Goal: Find specific page/section: Find specific page/section

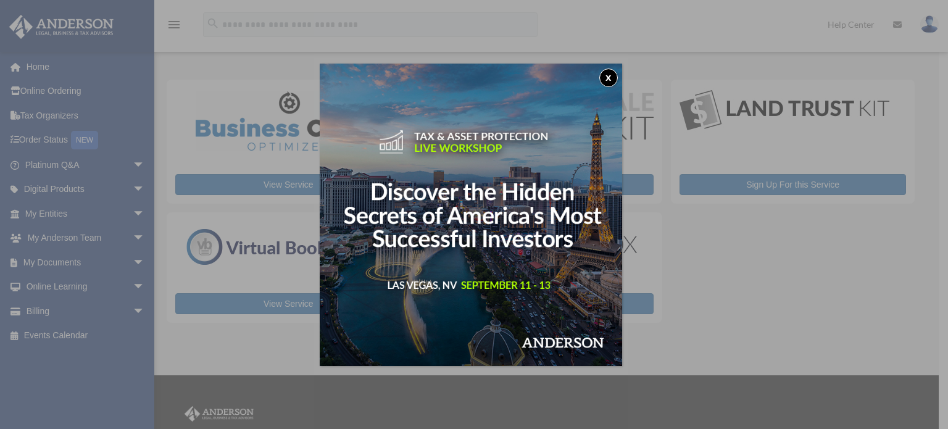
click at [606, 77] on button "x" at bounding box center [609, 78] width 19 height 19
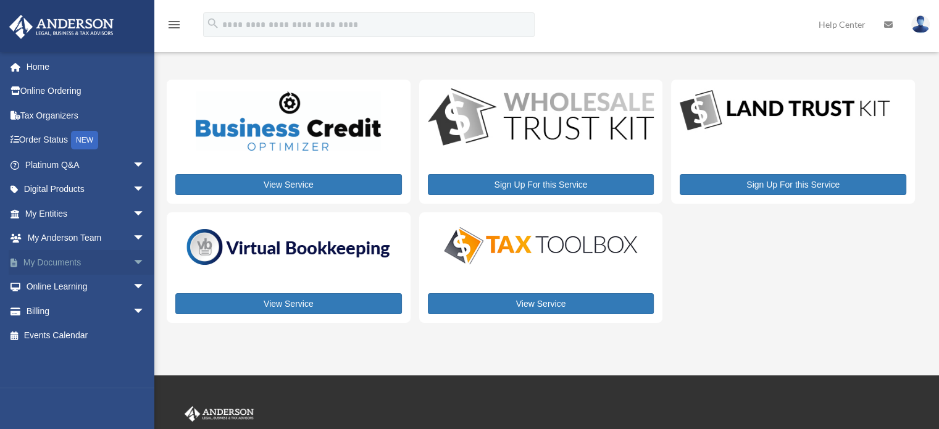
click at [98, 260] on link "My Documents arrow_drop_down" at bounding box center [86, 262] width 155 height 25
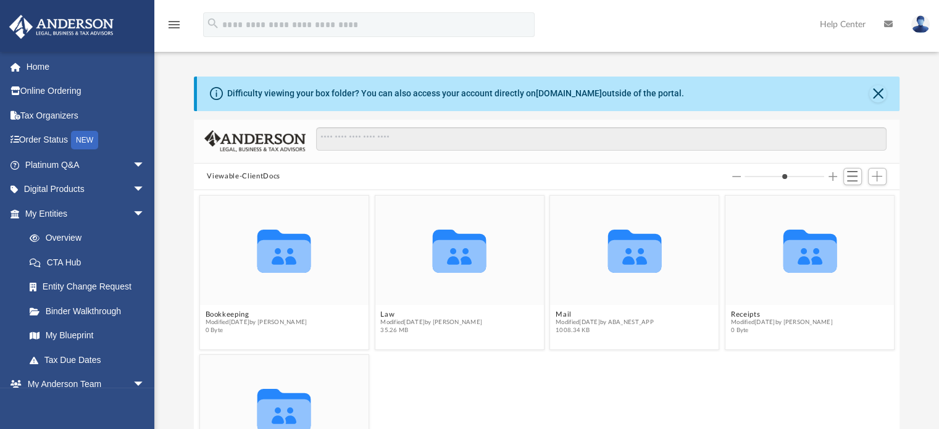
scroll to position [43, 0]
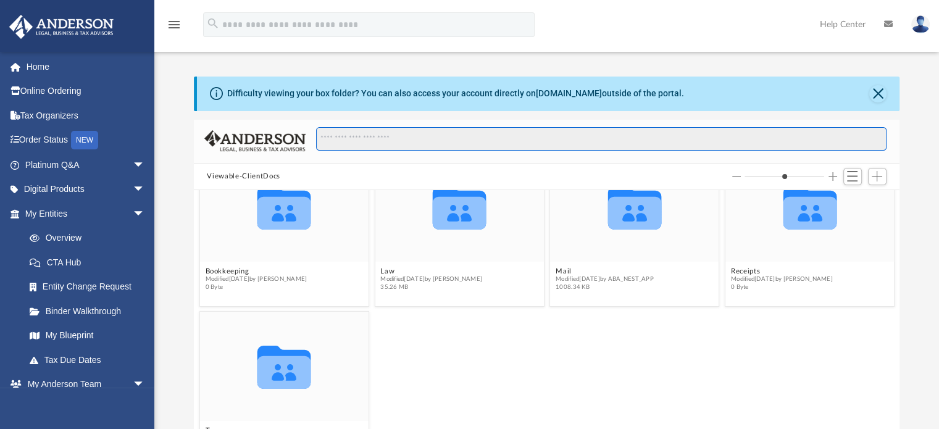
click at [585, 140] on input "Search files and folders" at bounding box center [601, 138] width 570 height 23
type input "**********"
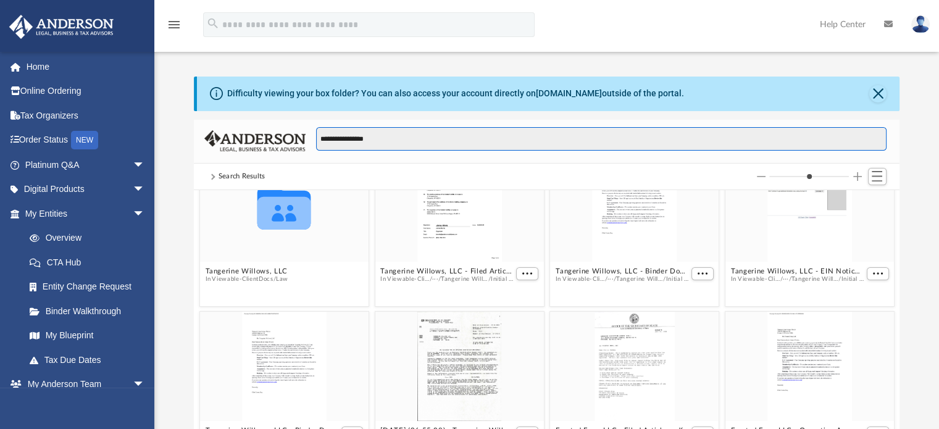
scroll to position [0, 0]
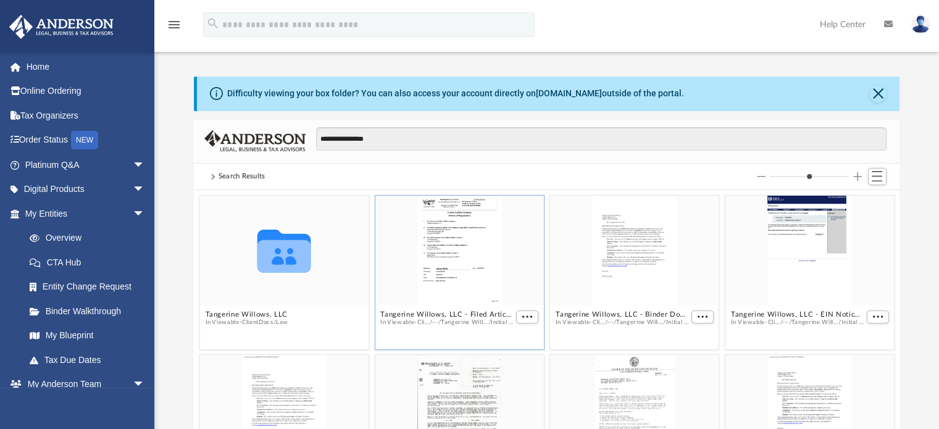
click at [475, 267] on div "grid" at bounding box center [459, 250] width 169 height 109
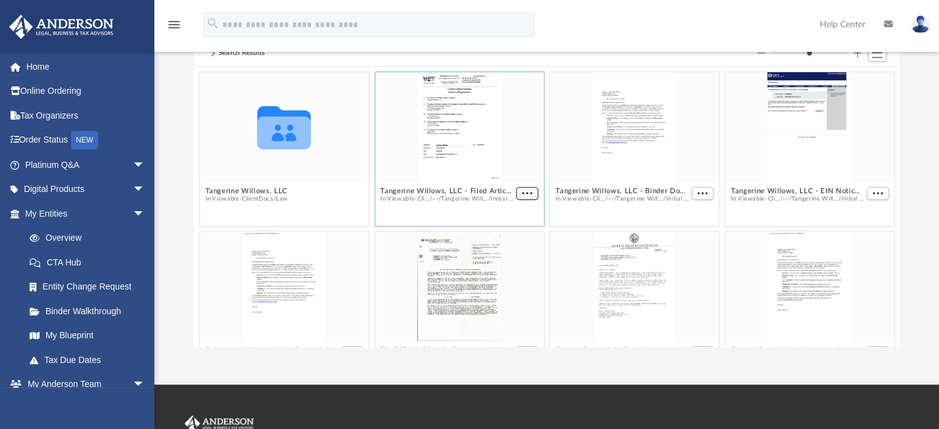
click at [521, 196] on button "More options" at bounding box center [527, 193] width 22 height 13
click at [503, 217] on li "Preview" at bounding box center [508, 215] width 36 height 13
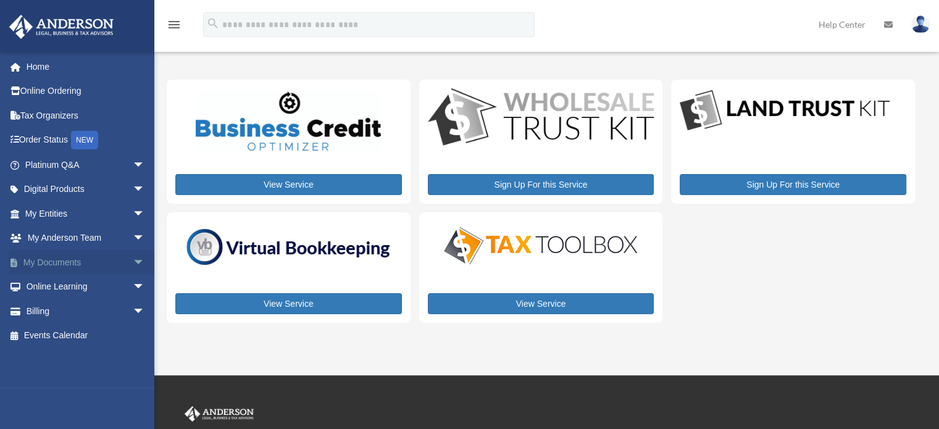
click at [69, 268] on link "My Documents arrow_drop_down" at bounding box center [86, 262] width 155 height 25
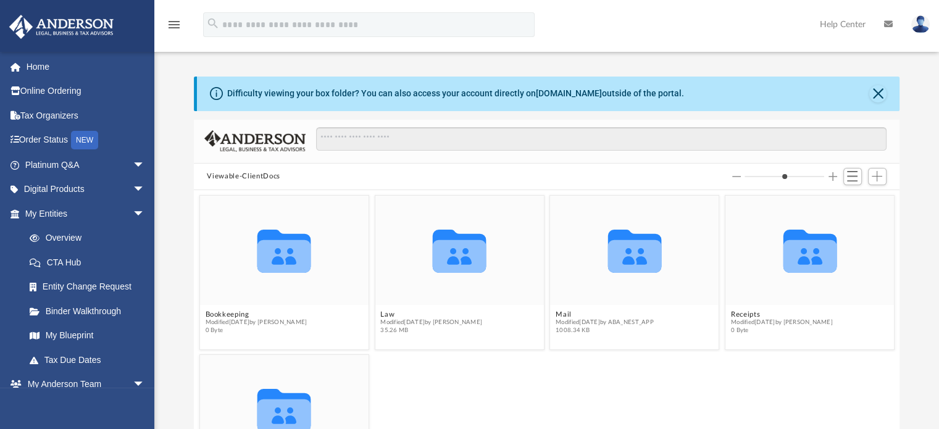
scroll to position [271, 696]
click at [498, 133] on input "Search files and folders" at bounding box center [601, 138] width 570 height 23
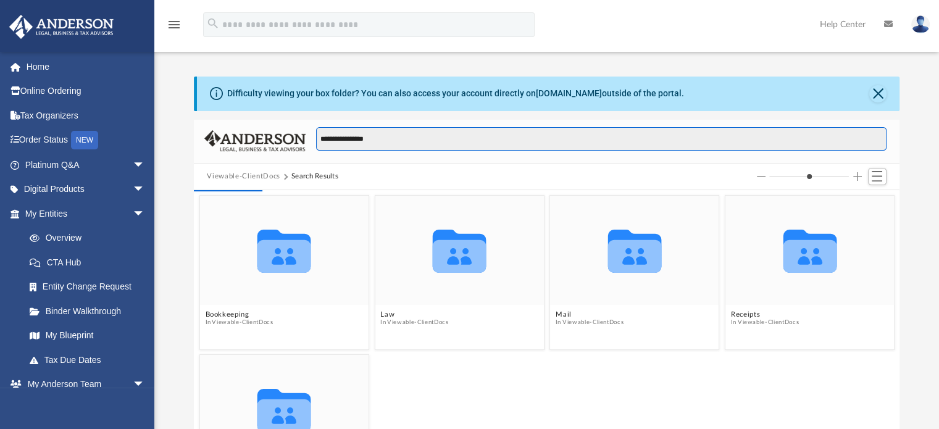
type input "**********"
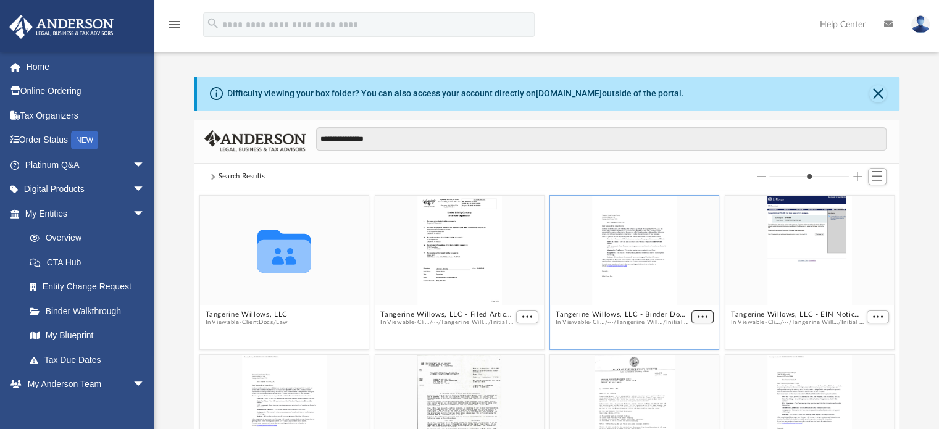
click at [697, 314] on span "More options" at bounding box center [702, 317] width 10 height 6
click at [682, 337] on li "Preview" at bounding box center [681, 338] width 36 height 13
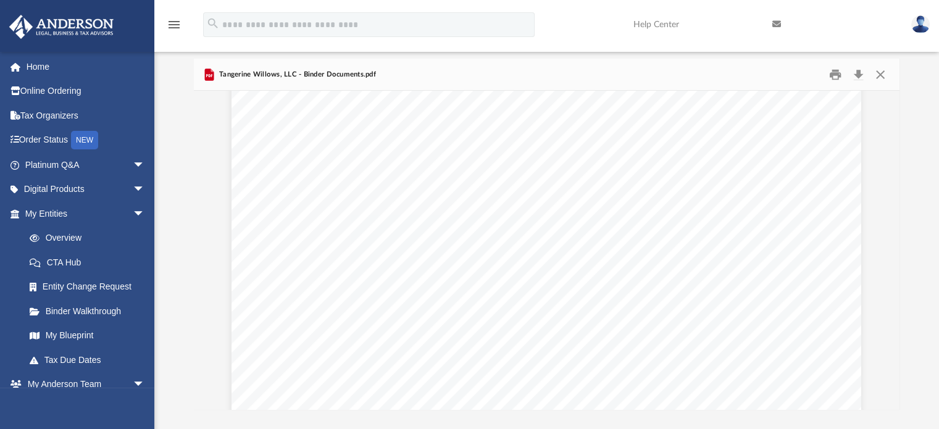
scroll to position [57670, 0]
